Goal: Task Accomplishment & Management: Manage account settings

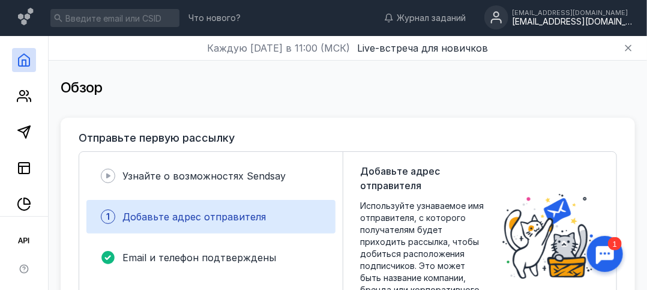
click at [567, 19] on div "[EMAIL_ADDRESS][DOMAIN_NAME]" at bounding box center [572, 22] width 120 height 10
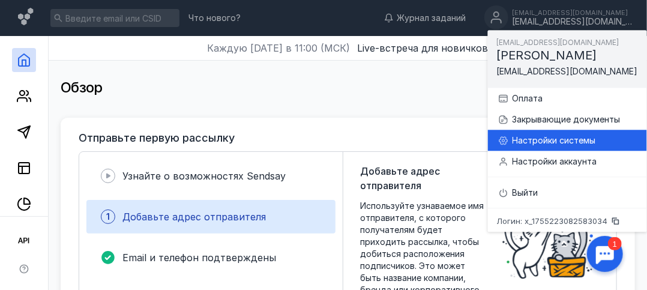
click at [534, 142] on div "Настройки системы" at bounding box center [575, 140] width 125 height 12
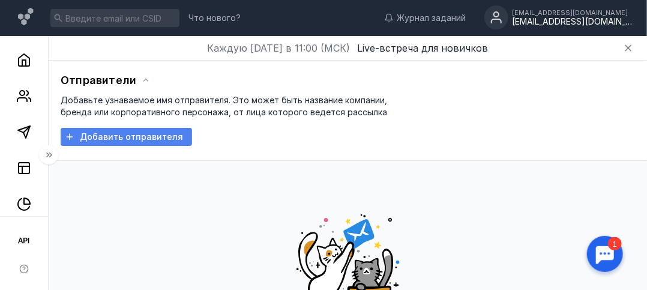
click at [132, 136] on span "Добавить отправителя" at bounding box center [131, 137] width 103 height 10
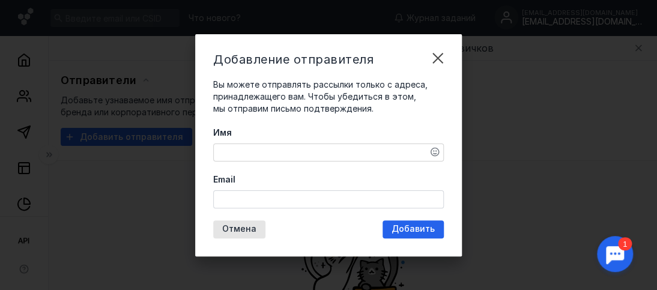
click at [271, 151] on textarea "Имя" at bounding box center [328, 152] width 229 height 17
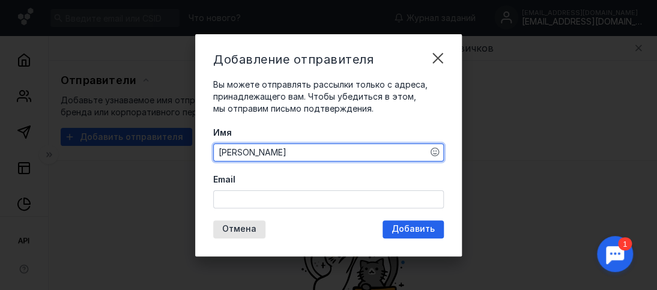
type textarea "[PERSON_NAME]"
click at [260, 192] on input "Email" at bounding box center [328, 199] width 229 height 17
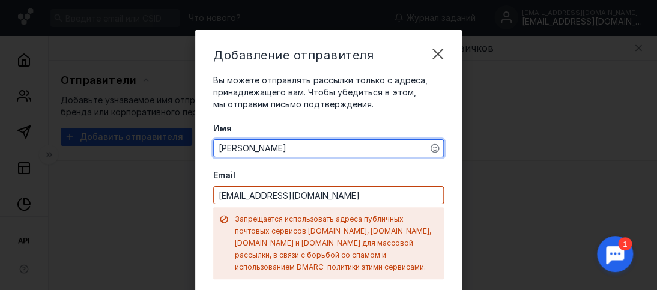
click at [406, 227] on div "Добавление отправителя Вы можете отправлять рассылки только с адреса, принадлеж…" at bounding box center [328, 178] width 266 height 297
click at [322, 193] on input "[EMAIL_ADDRESS][DOMAIN_NAME]" at bounding box center [328, 195] width 229 height 17
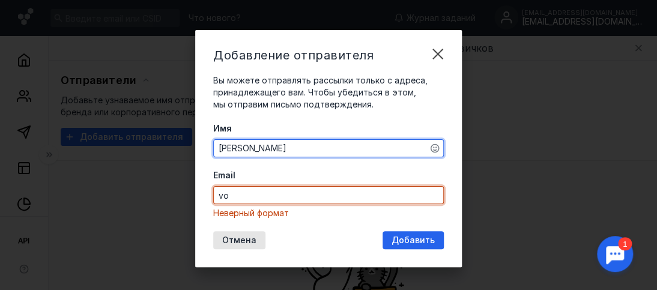
type input "v"
type input "m"
type input "v"
click at [240, 238] on span "Отмена" at bounding box center [239, 240] width 34 height 10
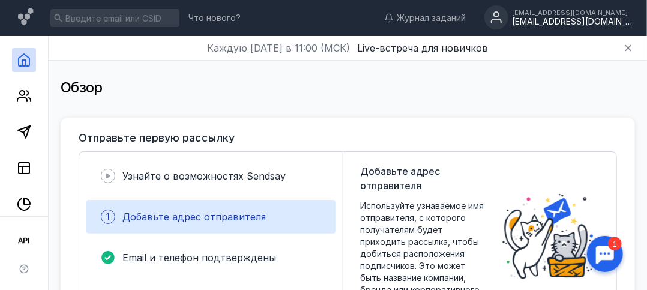
click at [571, 19] on div "[EMAIL_ADDRESS][DOMAIN_NAME]" at bounding box center [572, 22] width 120 height 10
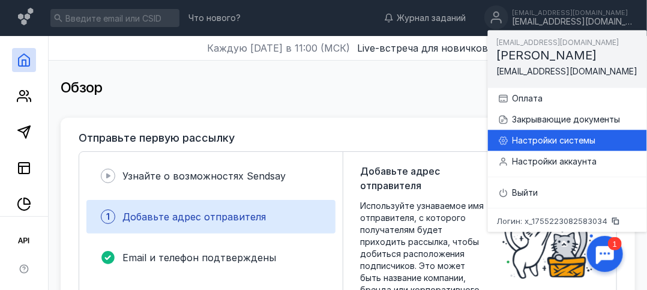
click at [534, 141] on div "Настройки системы" at bounding box center [575, 140] width 125 height 12
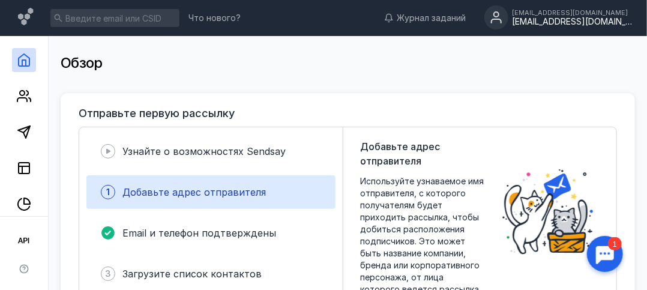
click at [568, 23] on div "[EMAIL_ADDRESS][DOMAIN_NAME]" at bounding box center [572, 22] width 120 height 10
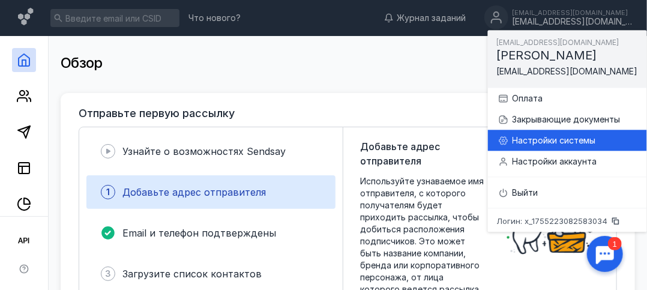
click at [528, 138] on div "Настройки системы" at bounding box center [575, 140] width 125 height 12
